Goal: Task Accomplishment & Management: Manage account settings

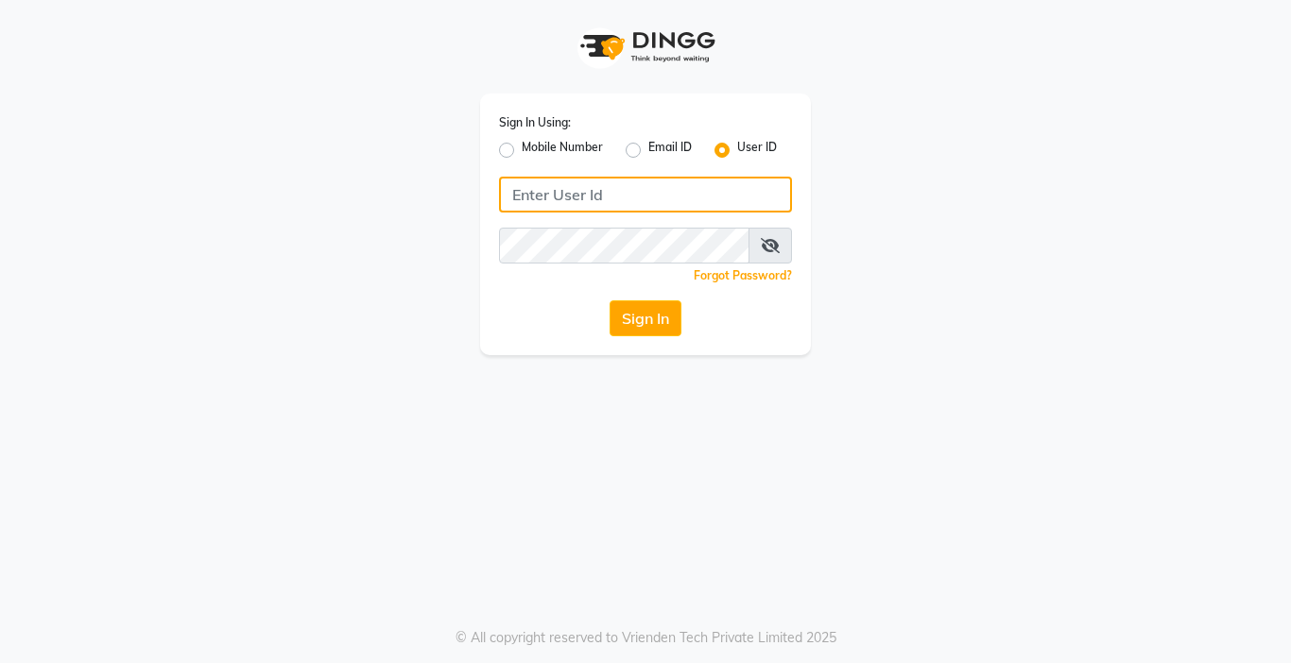
type input "8105279555"
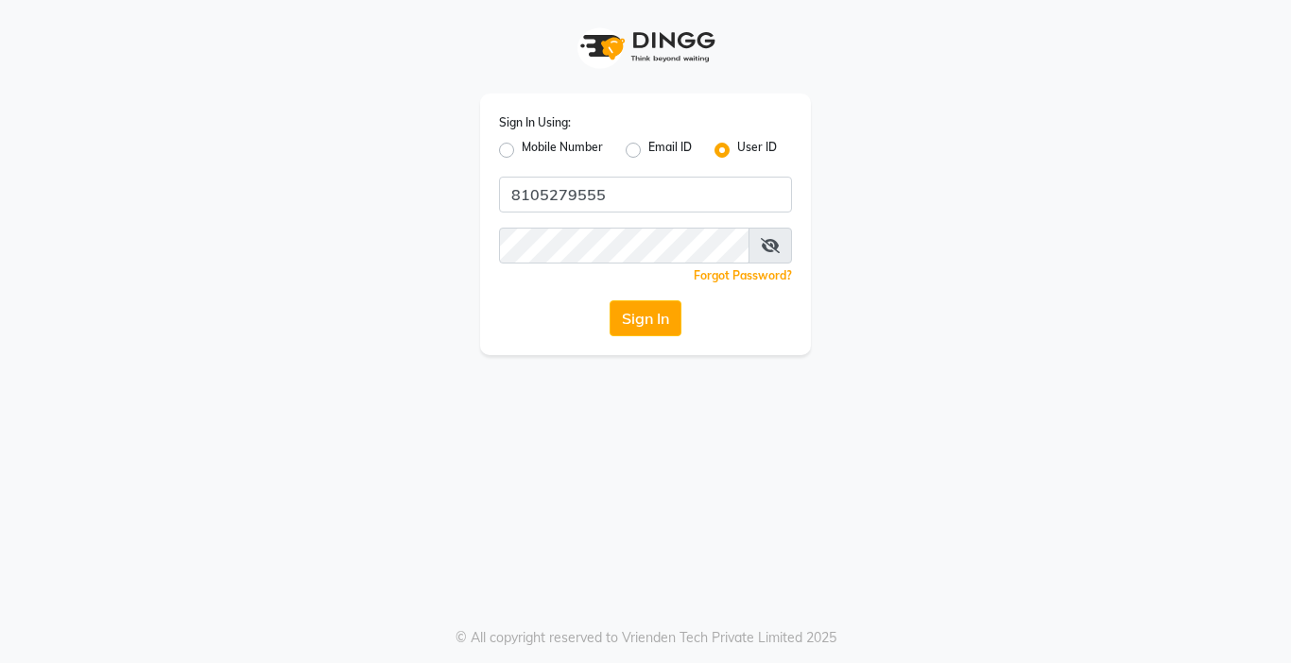
click at [497, 142] on div "Sign In Using: Mobile Number Email ID User ID 8105279555 Remember me Forgot Pas…" at bounding box center [645, 225] width 331 height 262
click at [522, 147] on label "Mobile Number" at bounding box center [562, 150] width 81 height 23
click at [522, 147] on input "Mobile Number" at bounding box center [528, 145] width 12 height 12
radio input "true"
radio input "false"
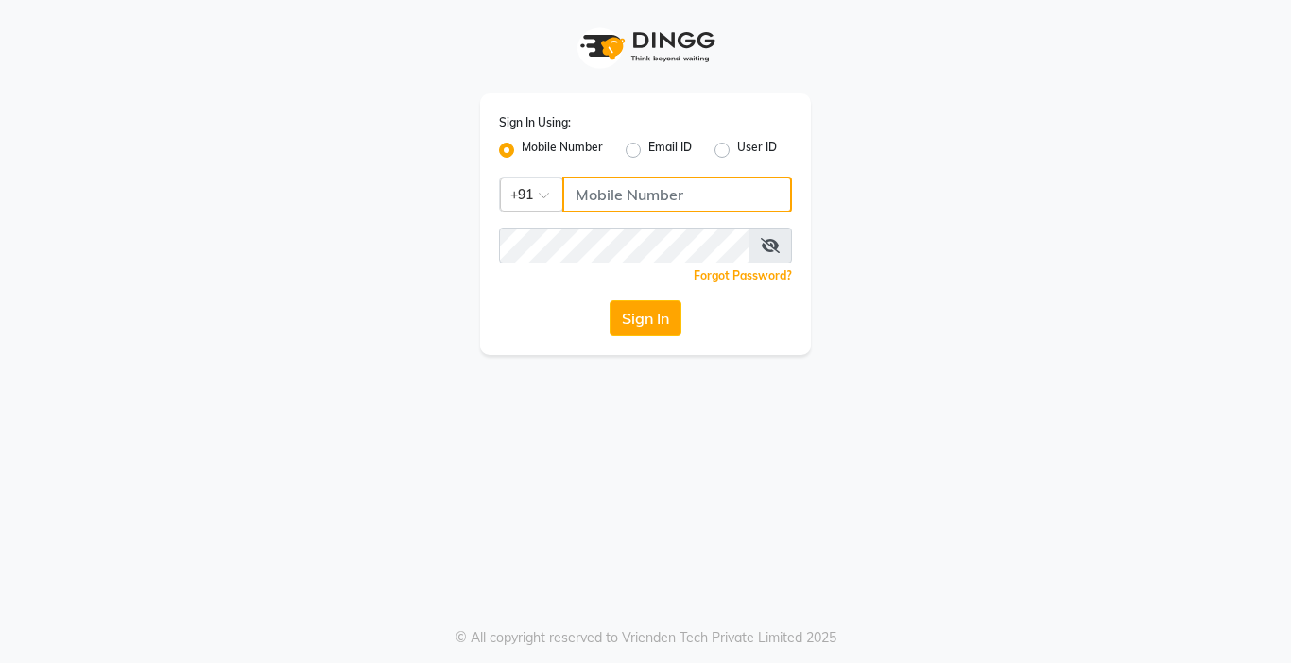
click at [661, 201] on input "Username" at bounding box center [677, 195] width 230 height 36
type input "8105279555"
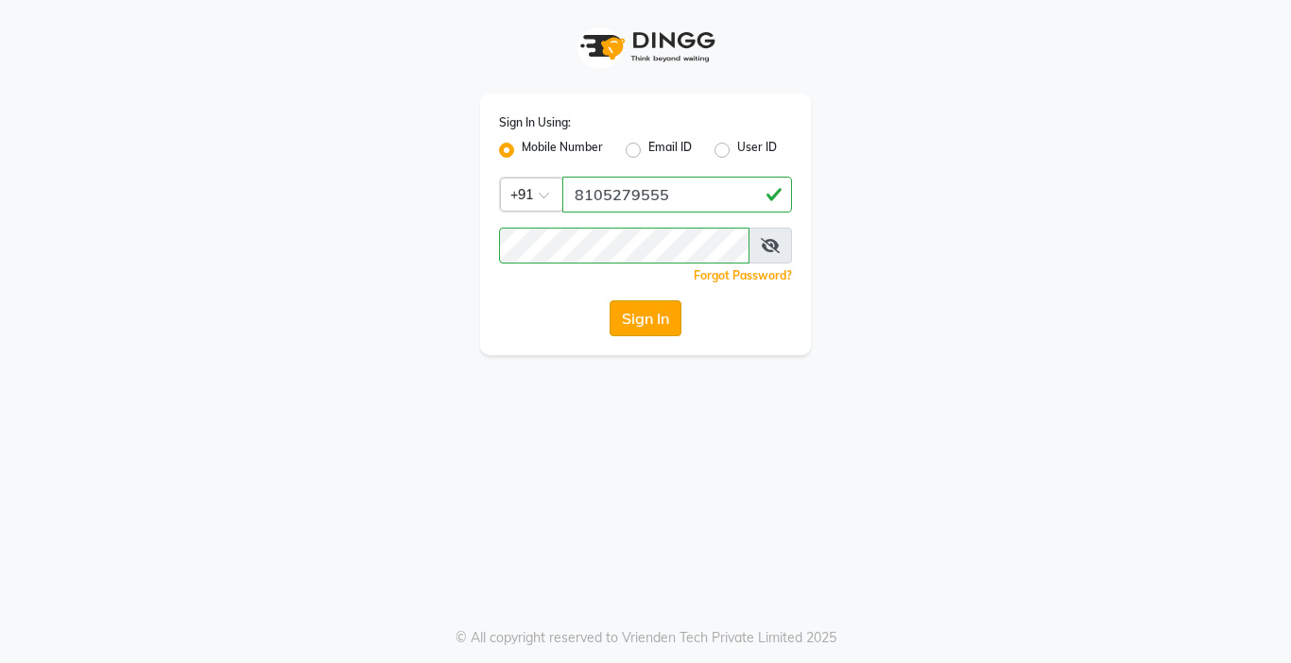
click at [667, 327] on button "Sign In" at bounding box center [645, 318] width 72 height 36
click at [712, 450] on div "Sign In Using: Mobile Number Email ID User ID Country Code × [PHONE_NUMBER] Rem…" at bounding box center [645, 331] width 1291 height 663
click at [638, 317] on button "Sign In" at bounding box center [645, 318] width 72 height 36
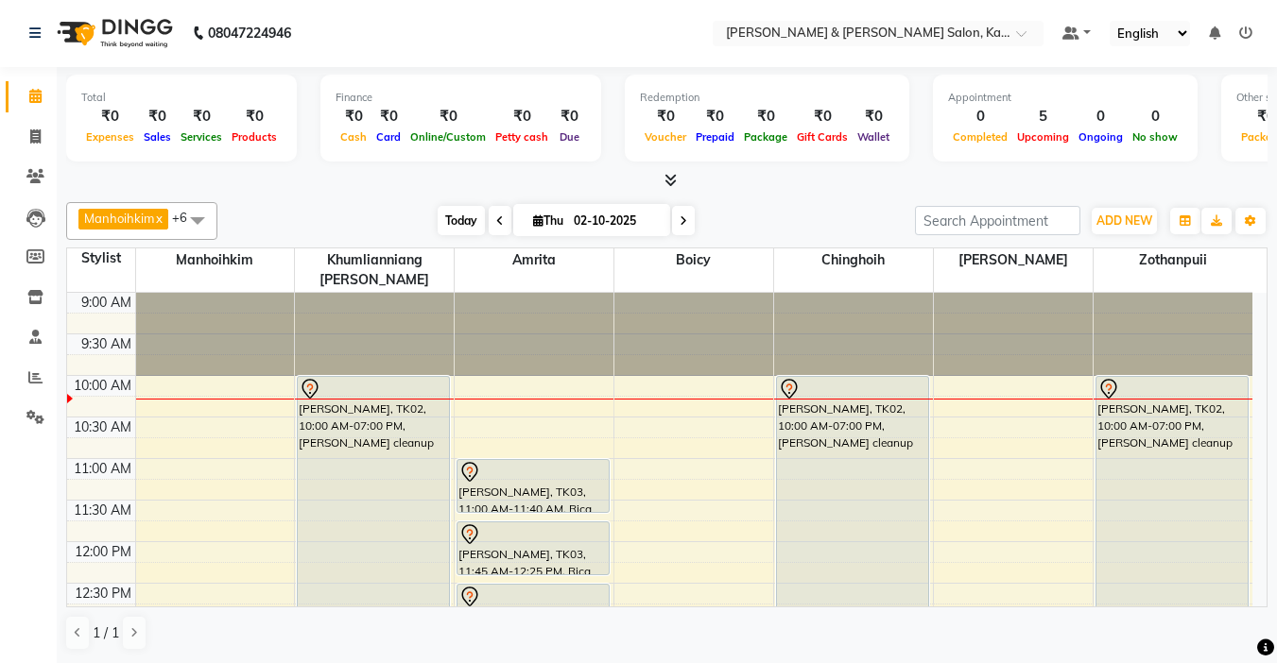
click at [460, 226] on span "Today" at bounding box center [460, 220] width 47 height 29
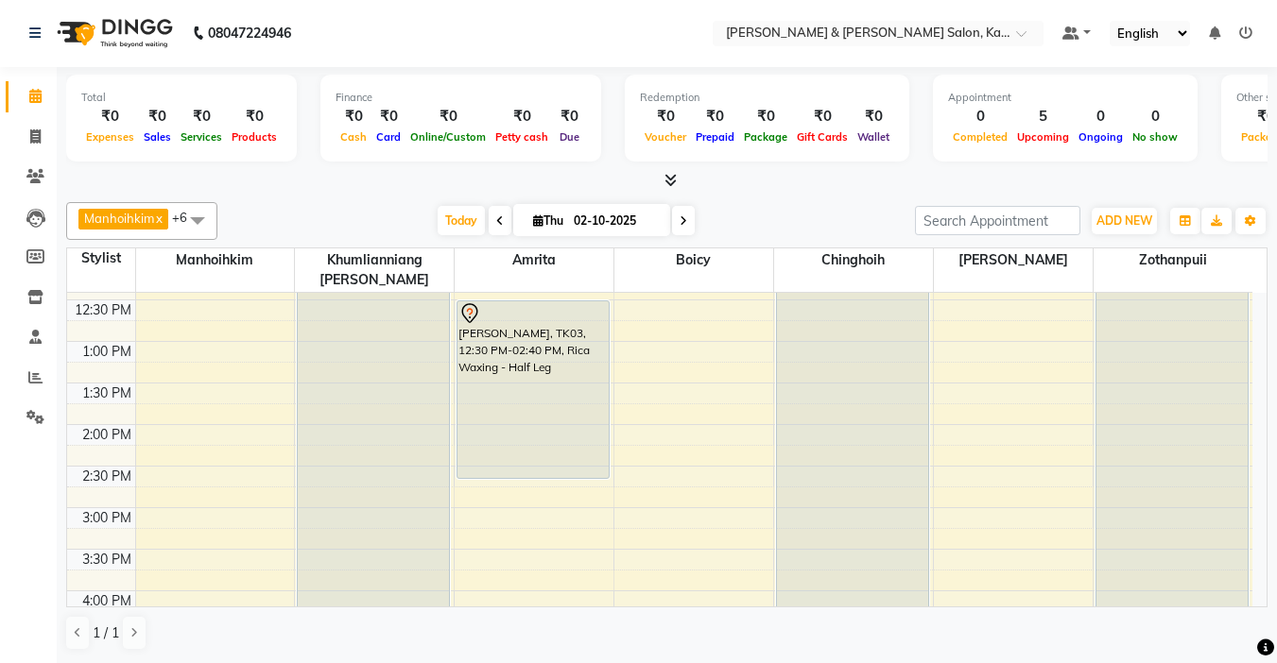
click at [680, 219] on icon at bounding box center [683, 220] width 8 height 11
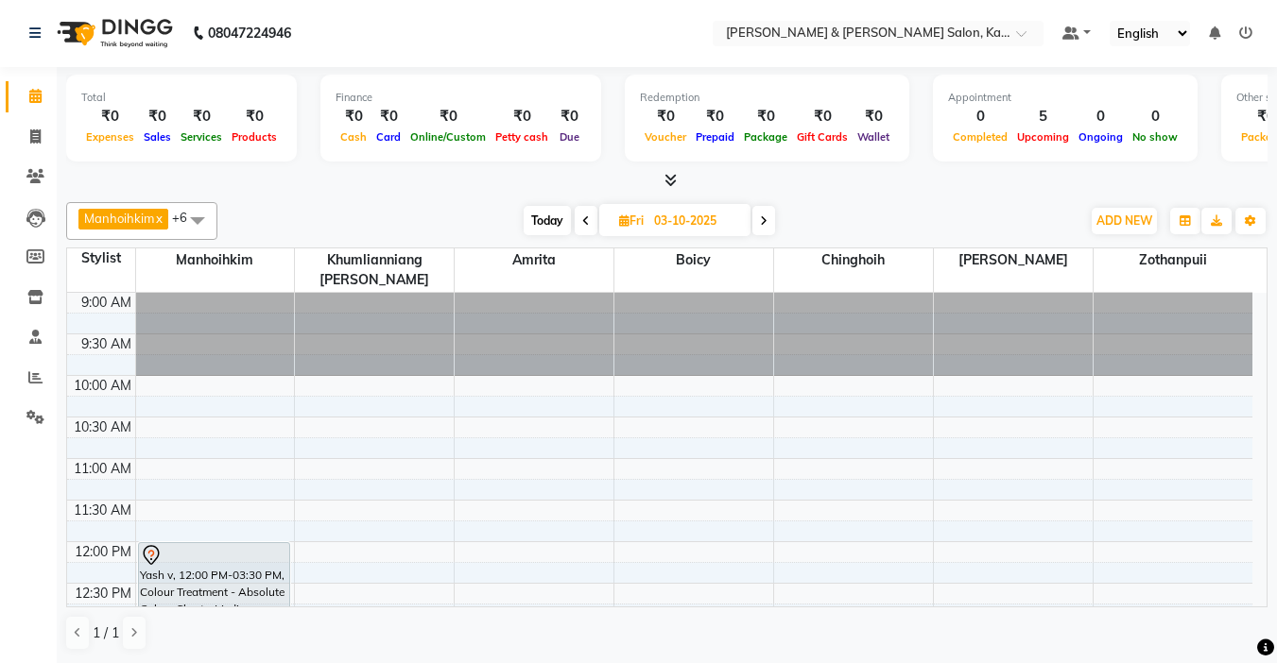
click at [544, 220] on span "Today" at bounding box center [546, 220] width 47 height 29
type input "02-10-2025"
